Goal: Obtain resource: Download file/media

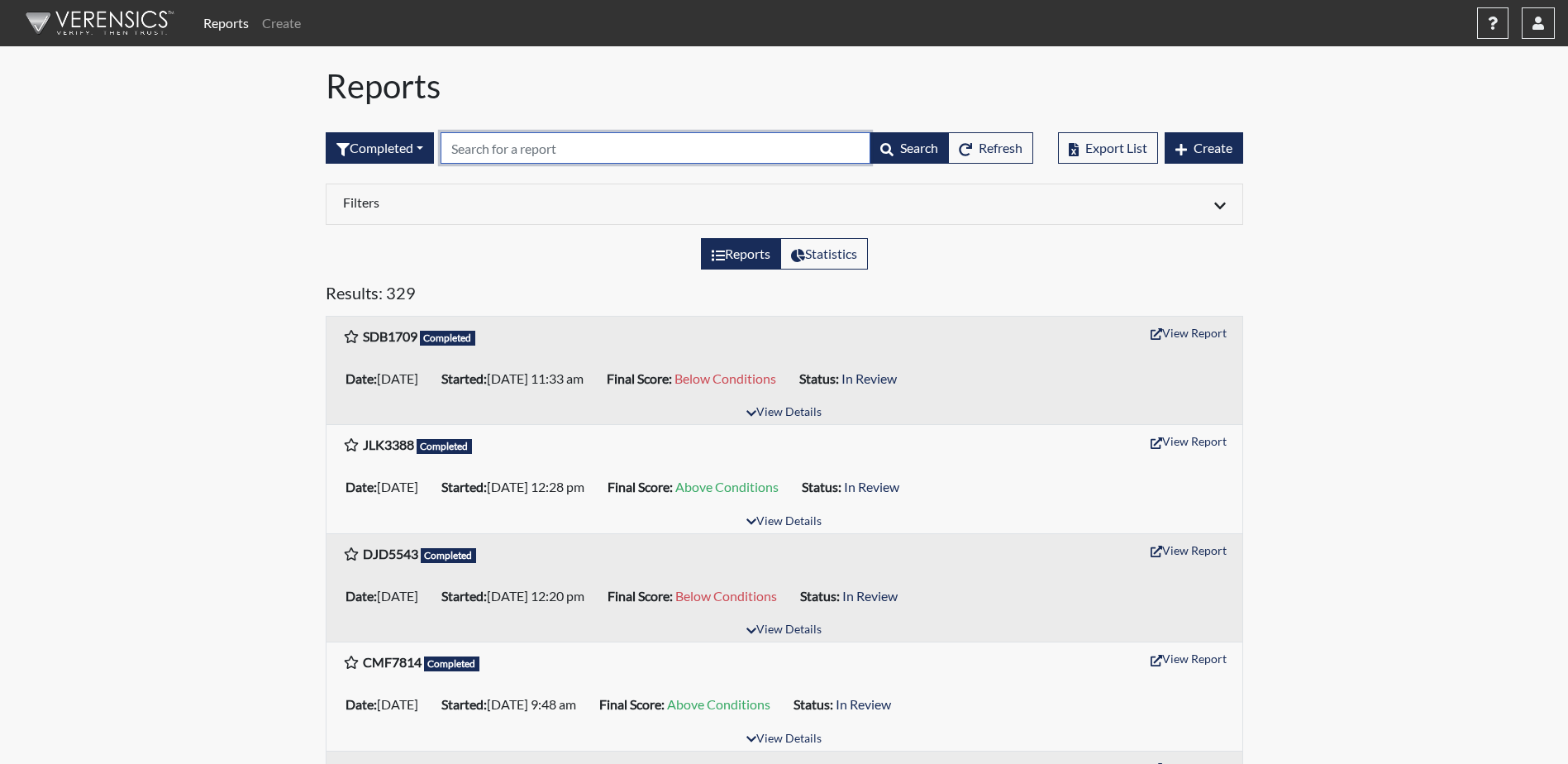
click at [509, 148] on input "text" at bounding box center [655, 148] width 430 height 32
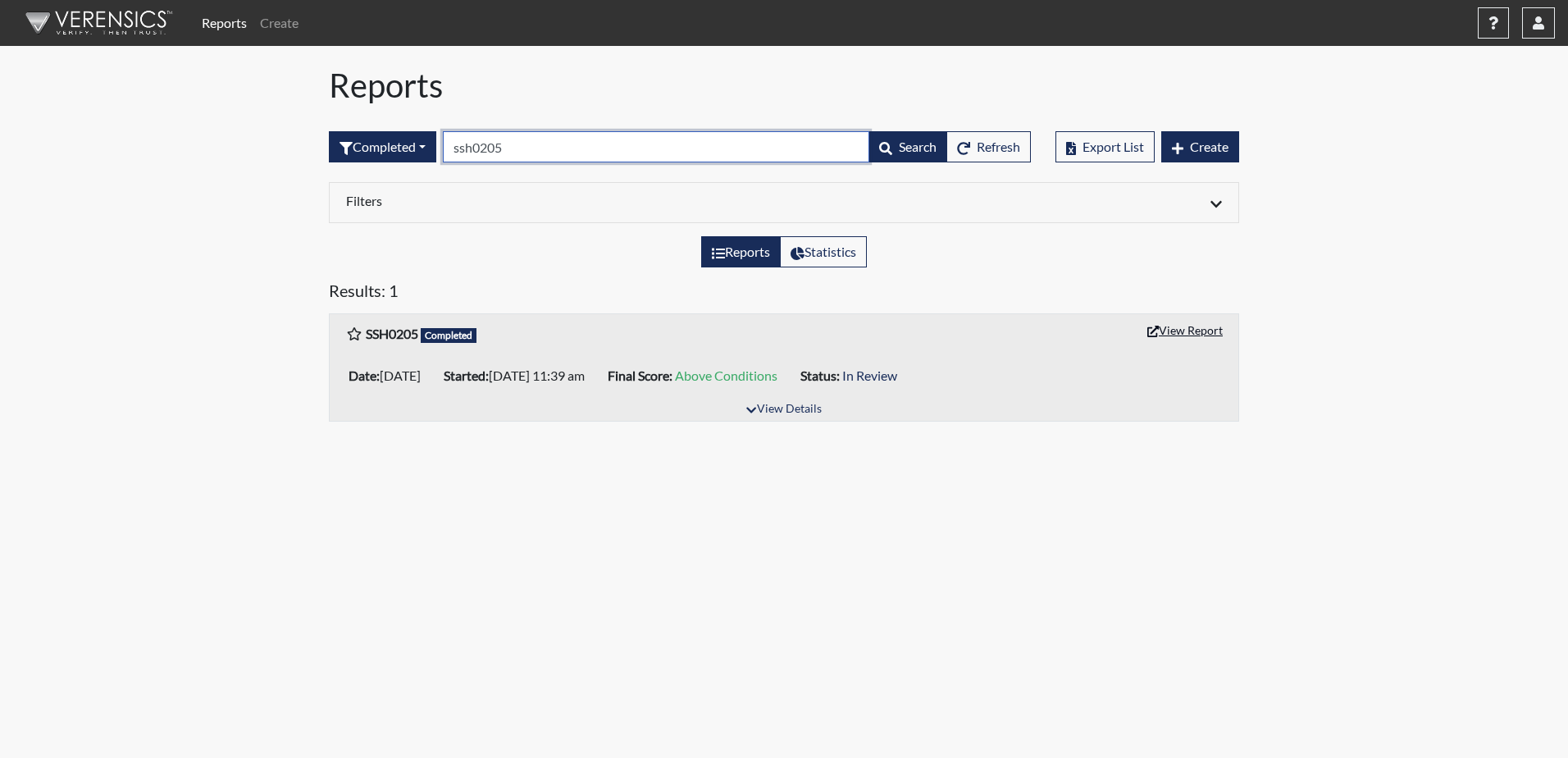
type input "ssh0205"
click at [1202, 332] on button "View Report" at bounding box center [1185, 330] width 90 height 25
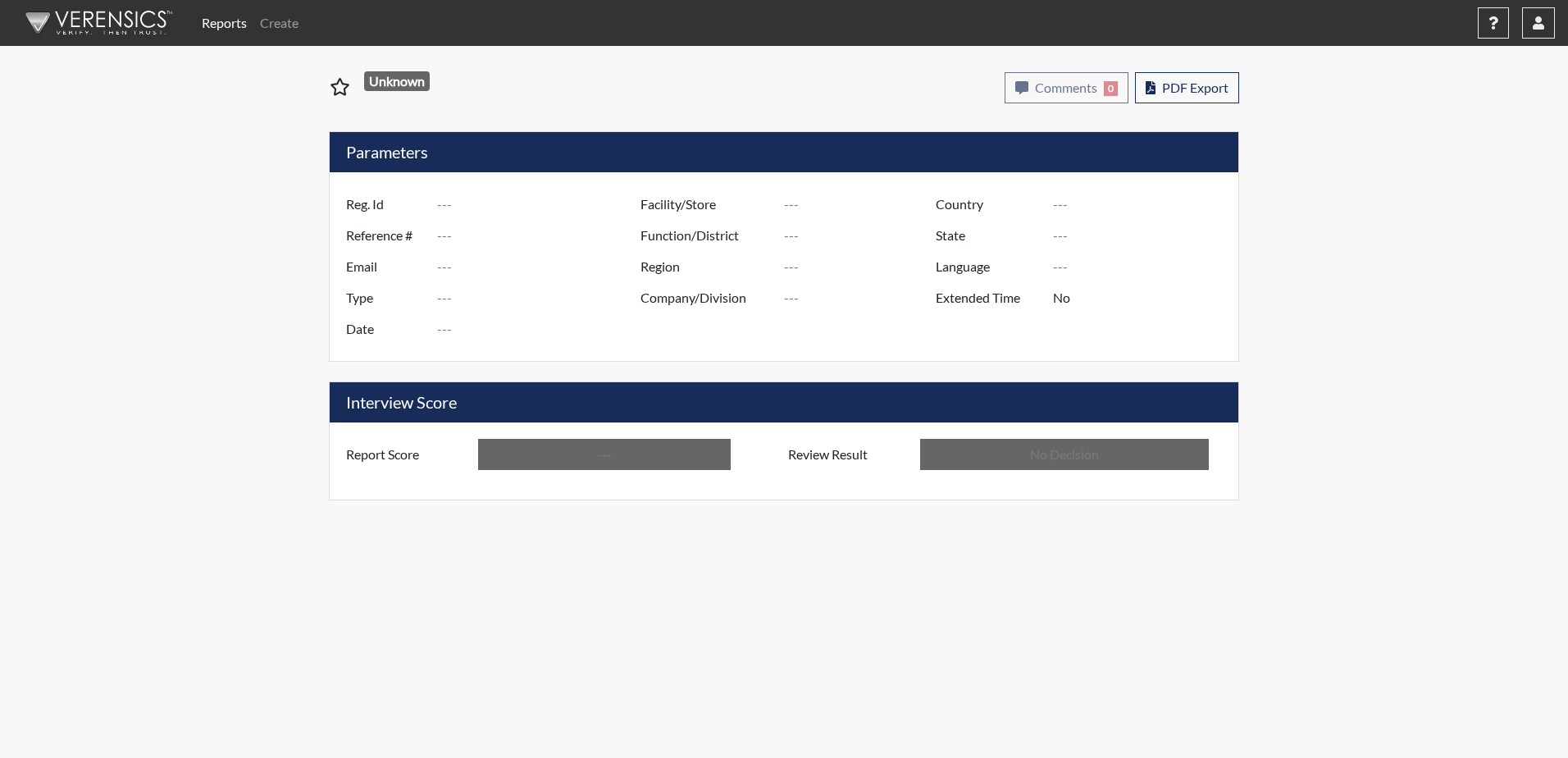
type input "SSH0205"
type input "48944"
type input "---"
type input "Corrections Pre-Employment"
type input "[DATE]"
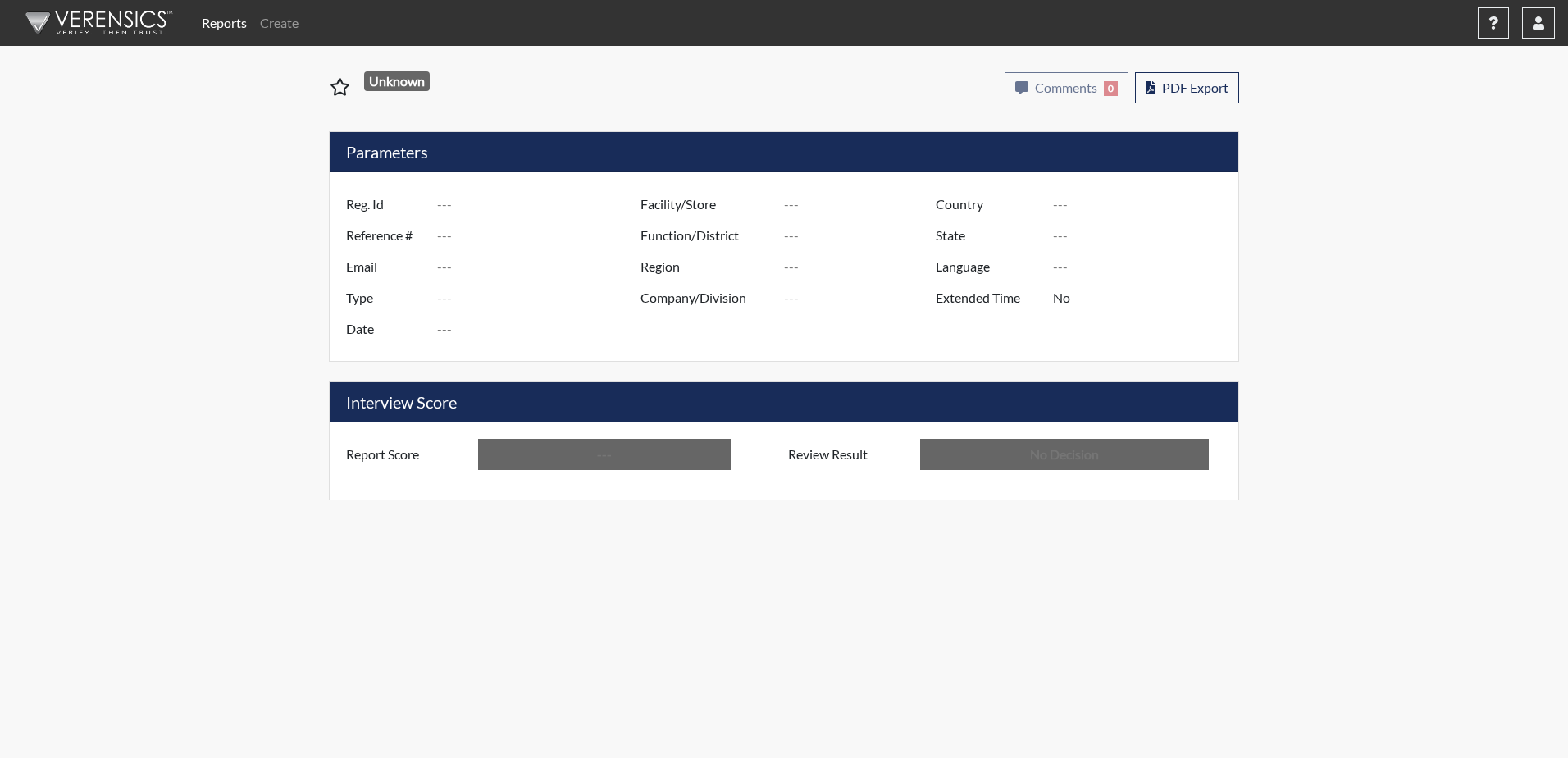
type input "Dodge SP"
type input "[GEOGRAPHIC_DATA]"
type input "[US_STATE]"
type input "English"
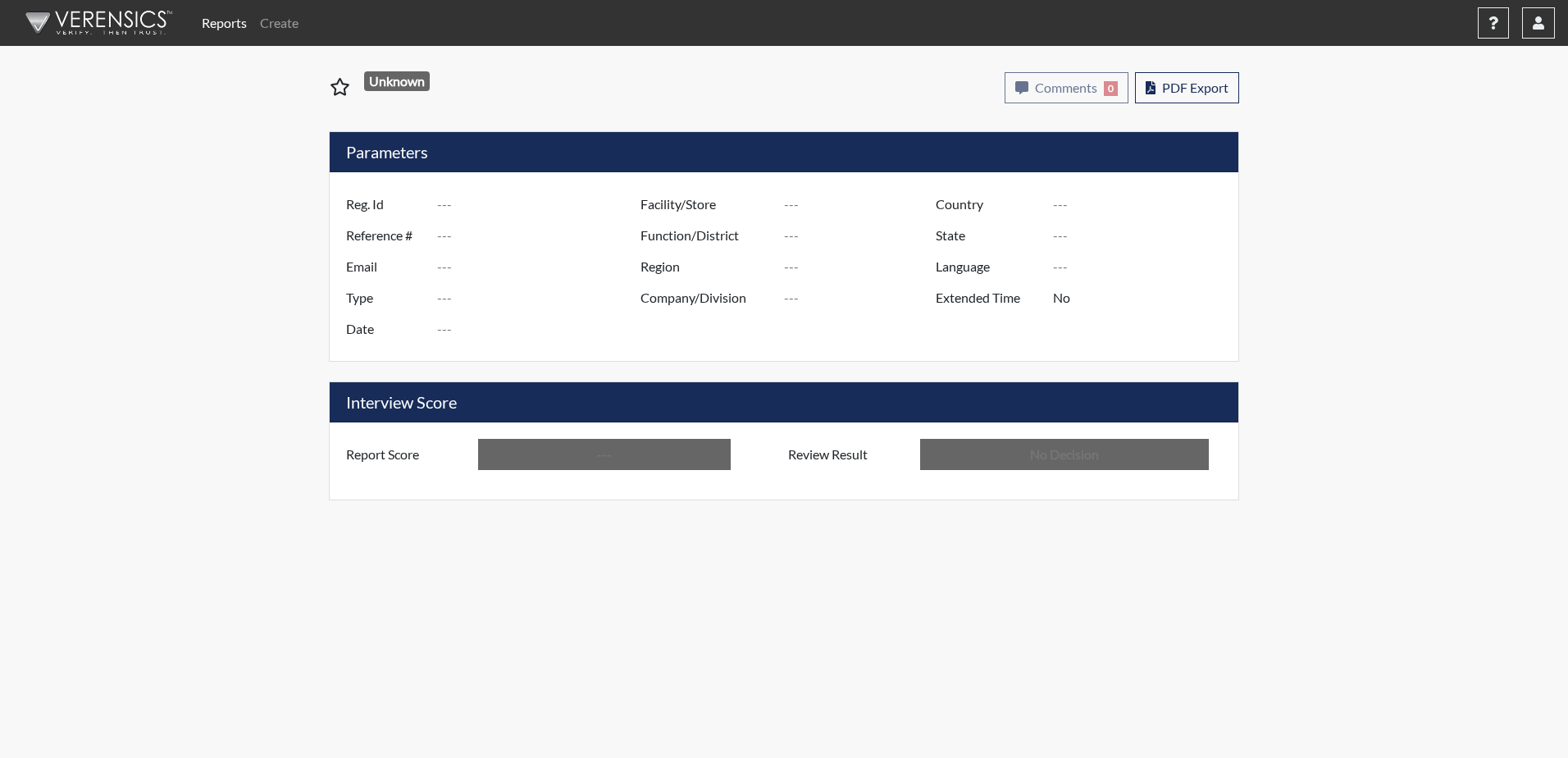
type input "Above Conditions"
type input "In Review"
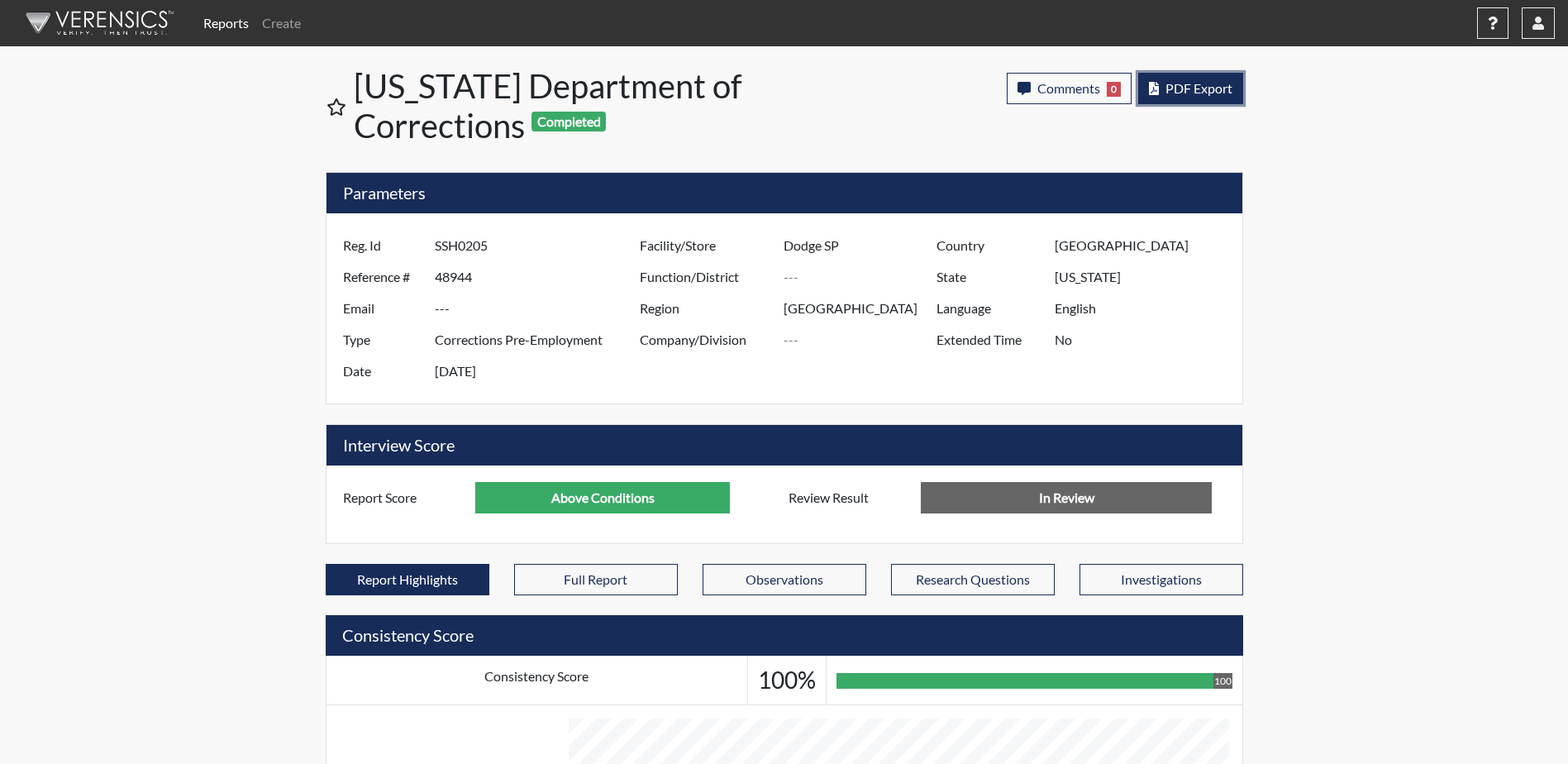
click at [1199, 88] on span "PDF Export" at bounding box center [1199, 88] width 67 height 16
